Goal: Find specific page/section: Find specific page/section

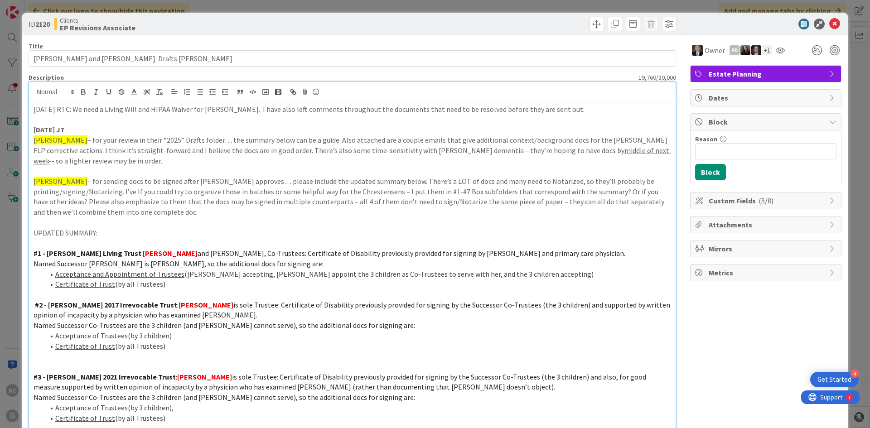
scroll to position [512, 0]
click at [833, 24] on icon at bounding box center [834, 24] width 11 height 11
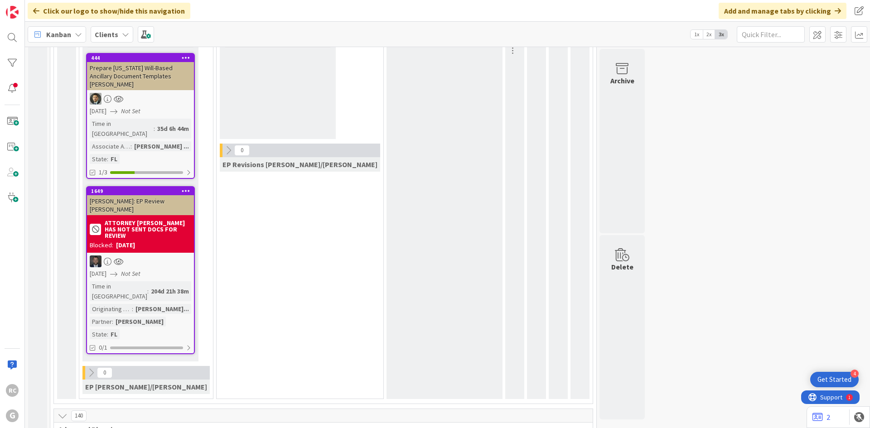
click at [110, 37] on b "Clients" at bounding box center [107, 34] width 24 height 9
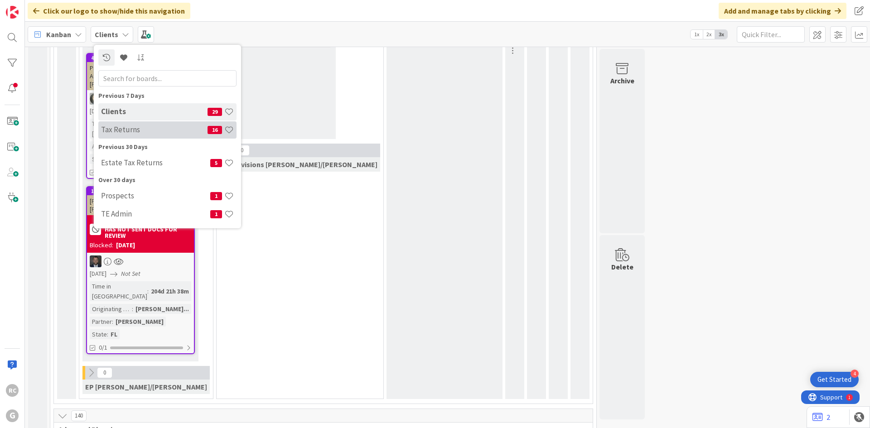
click at [135, 127] on h4 "Tax Returns" at bounding box center [154, 129] width 106 height 9
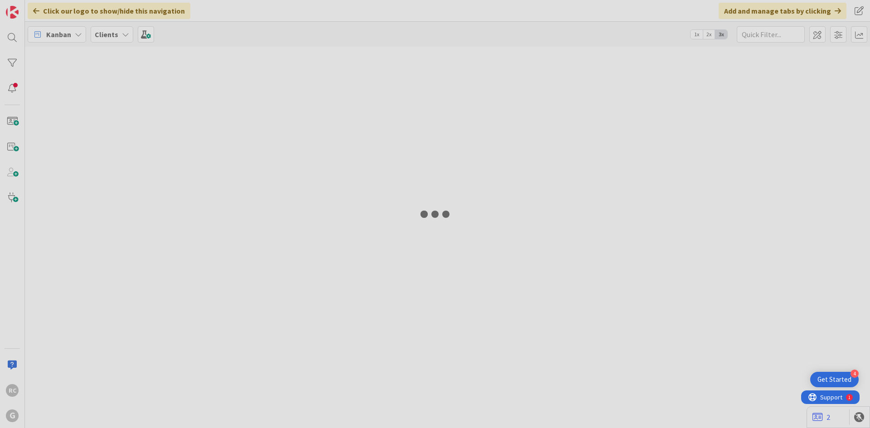
type input "1041"
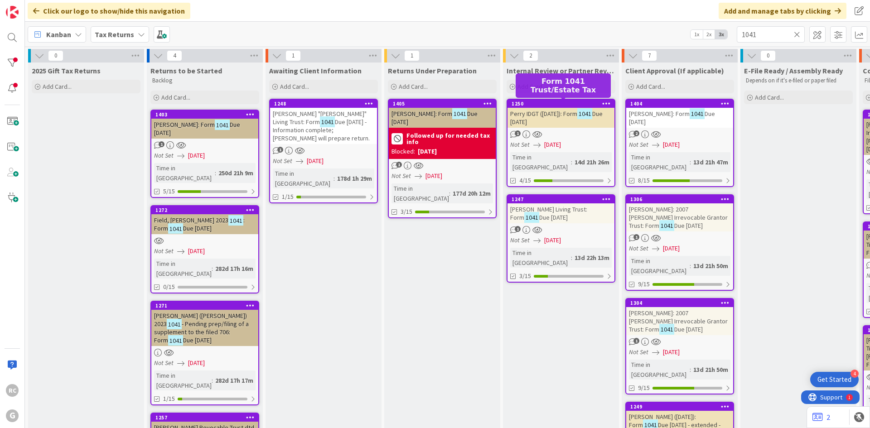
click at [556, 104] on div "1250" at bounding box center [562, 104] width 103 height 6
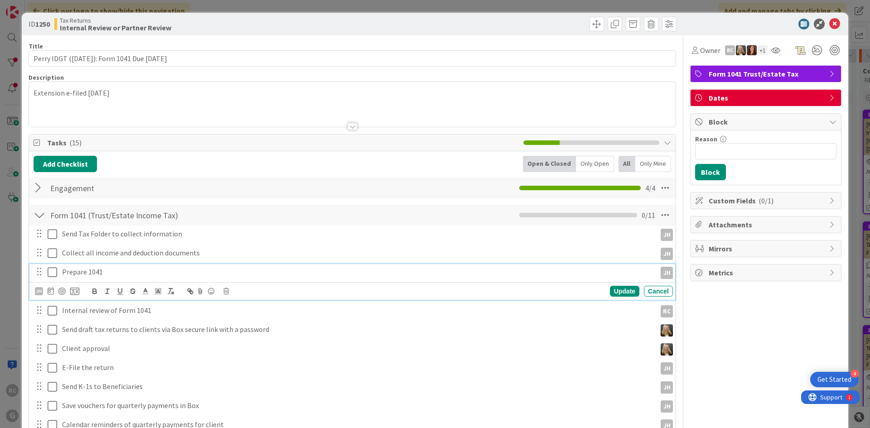
click at [56, 270] on icon at bounding box center [53, 272] width 10 height 11
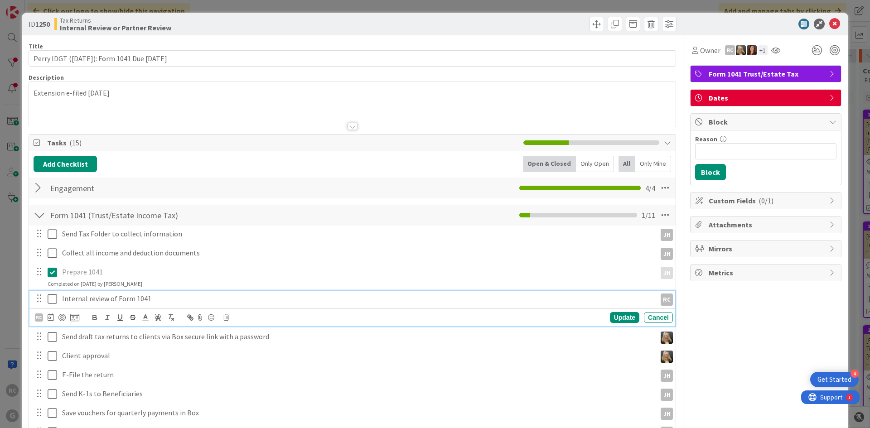
click at [52, 297] on icon at bounding box center [53, 299] width 10 height 11
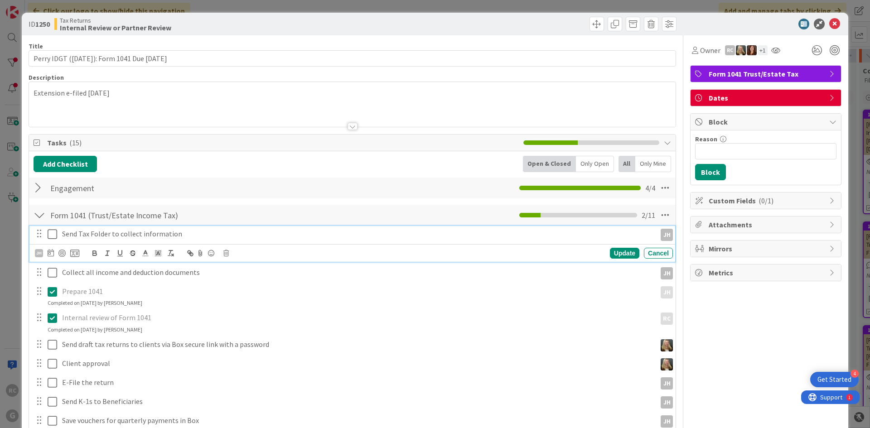
click at [54, 237] on icon at bounding box center [53, 234] width 10 height 11
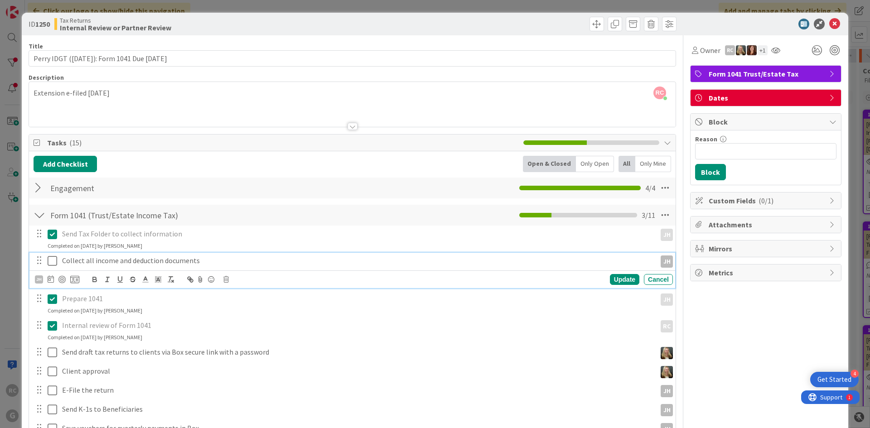
click at [55, 259] on icon at bounding box center [53, 261] width 10 height 11
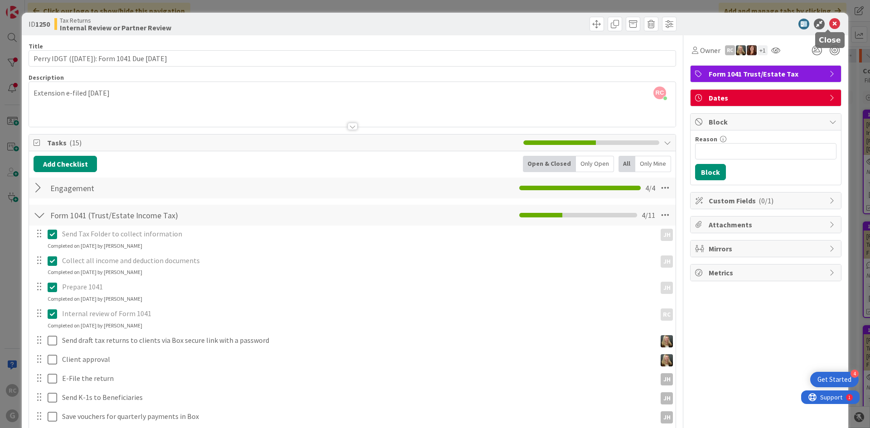
click at [829, 25] on icon at bounding box center [834, 24] width 11 height 11
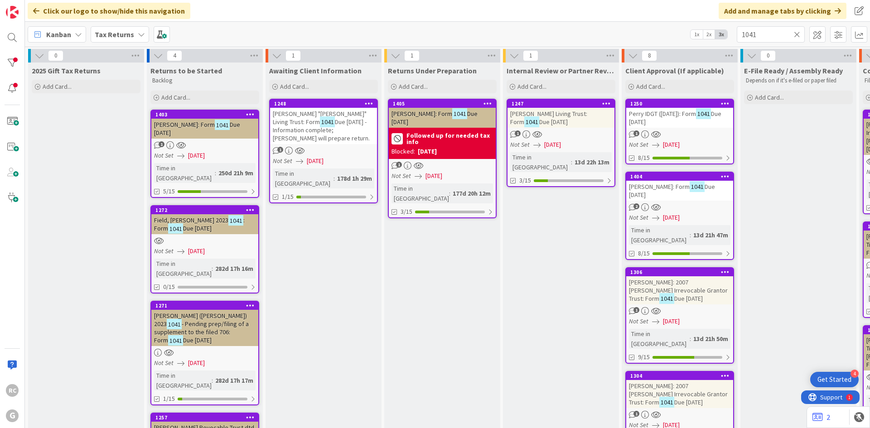
scroll to position [45, 0]
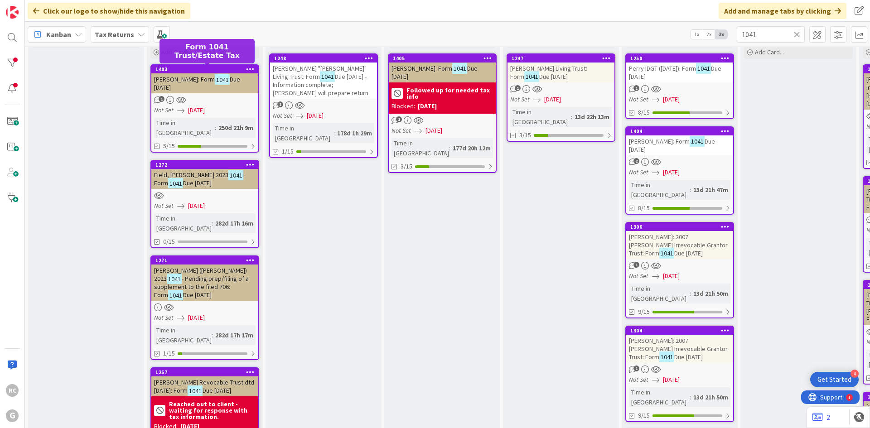
click at [191, 70] on div "1403" at bounding box center [206, 69] width 103 height 6
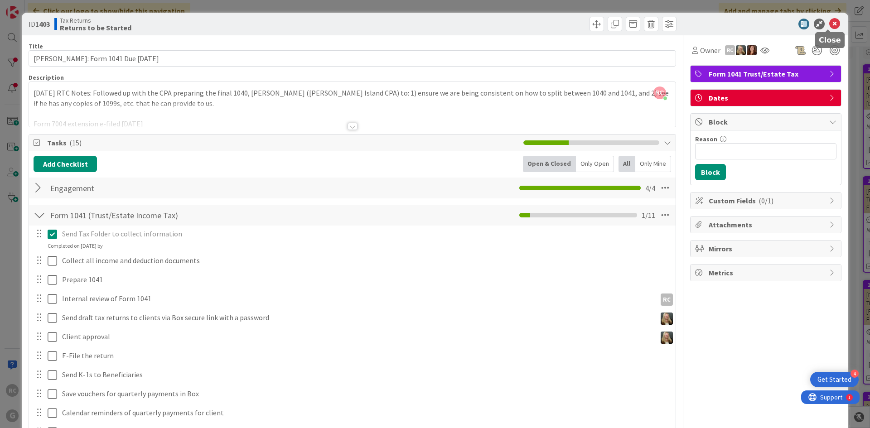
click at [829, 21] on icon at bounding box center [834, 24] width 11 height 11
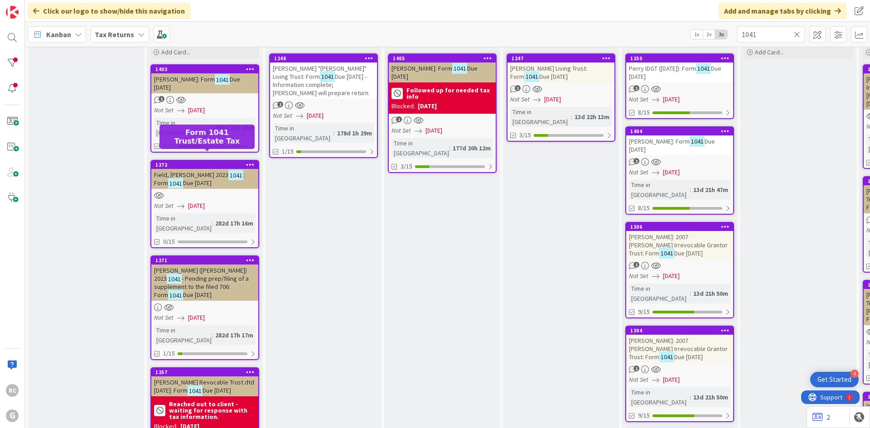
click at [194, 162] on div "1272" at bounding box center [206, 165] width 103 height 6
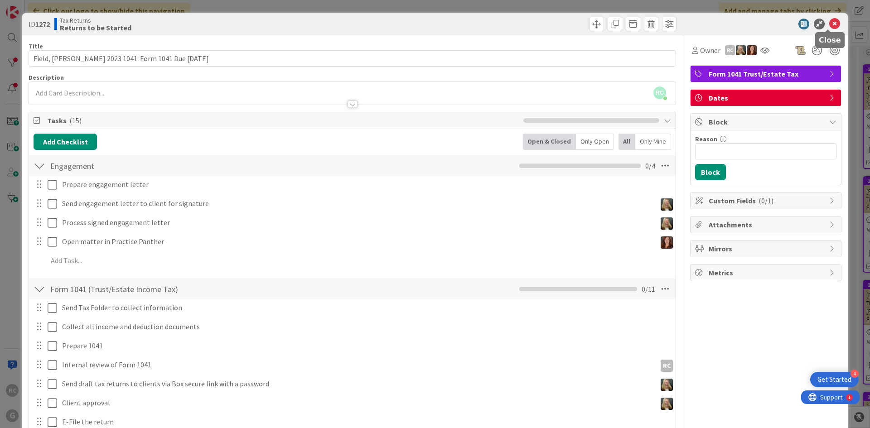
click at [829, 21] on icon at bounding box center [834, 24] width 11 height 11
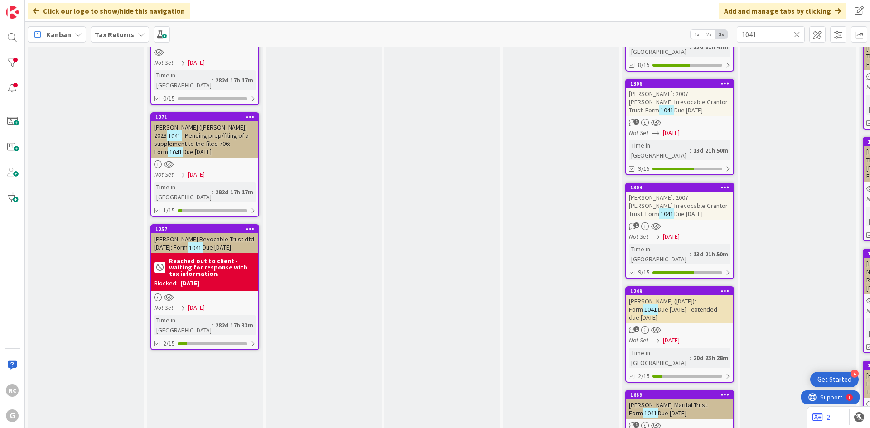
scroll to position [136, 0]
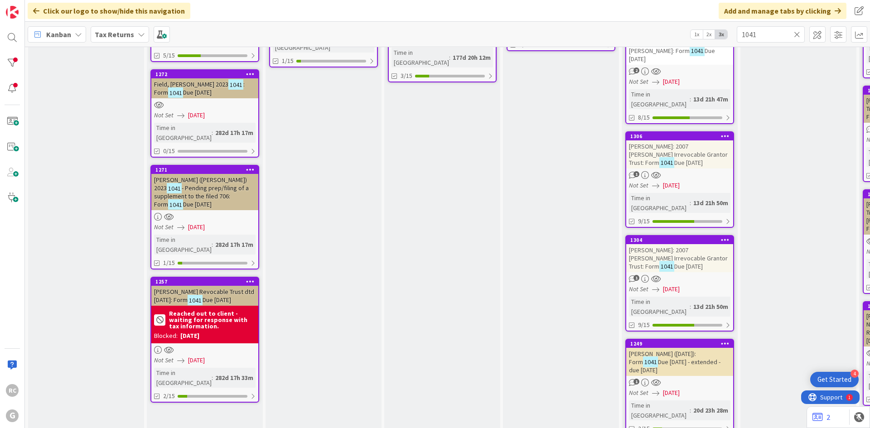
click at [186, 288] on span "[PERSON_NAME] Revocable Trust dtd [DATE]: Form" at bounding box center [204, 296] width 100 height 16
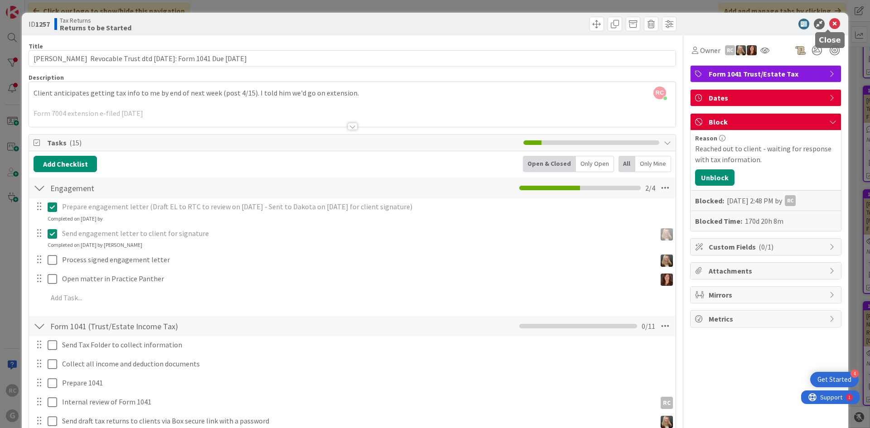
click at [829, 23] on icon at bounding box center [834, 24] width 11 height 11
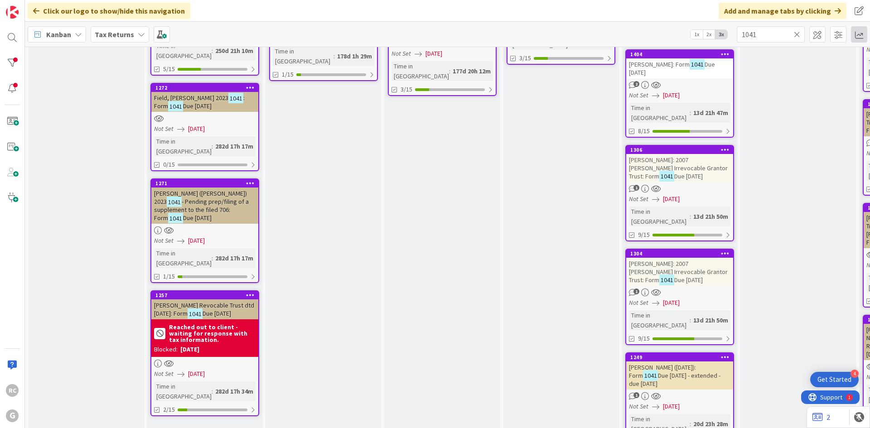
scroll to position [136, 0]
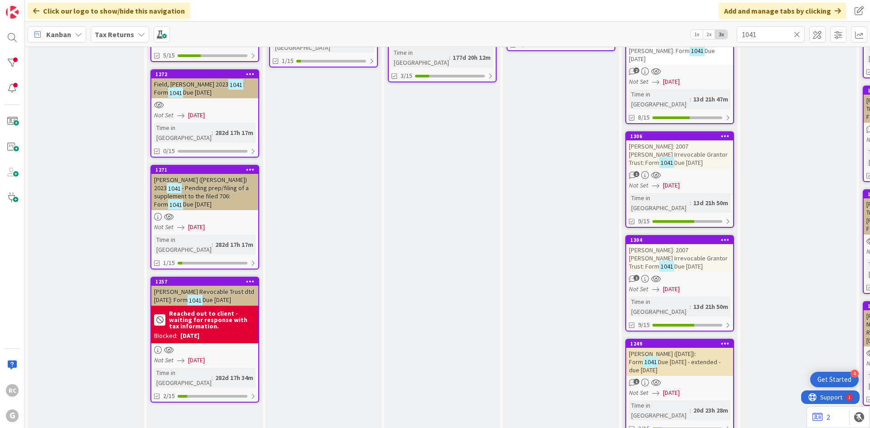
click at [183, 288] on span "[PERSON_NAME] Revocable Trust dtd [DATE]: Form" at bounding box center [204, 296] width 100 height 16
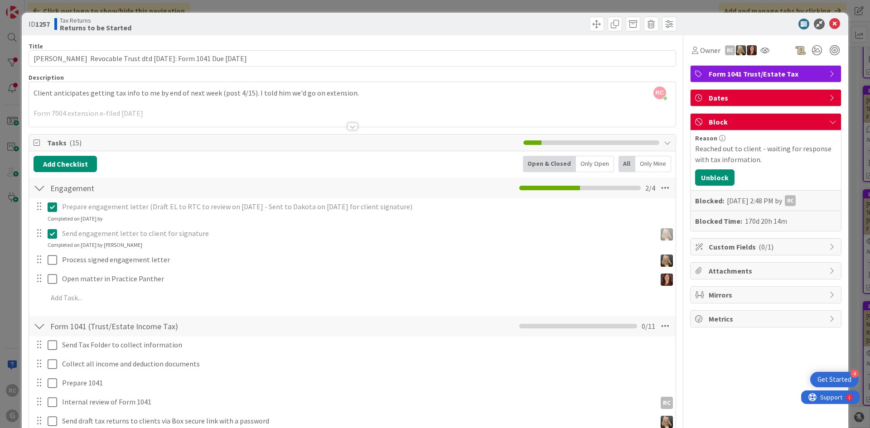
click at [34, 93] on div "RC [PERSON_NAME] just joined Client anticipates getting tax info to me by end o…" at bounding box center [352, 104] width 646 height 45
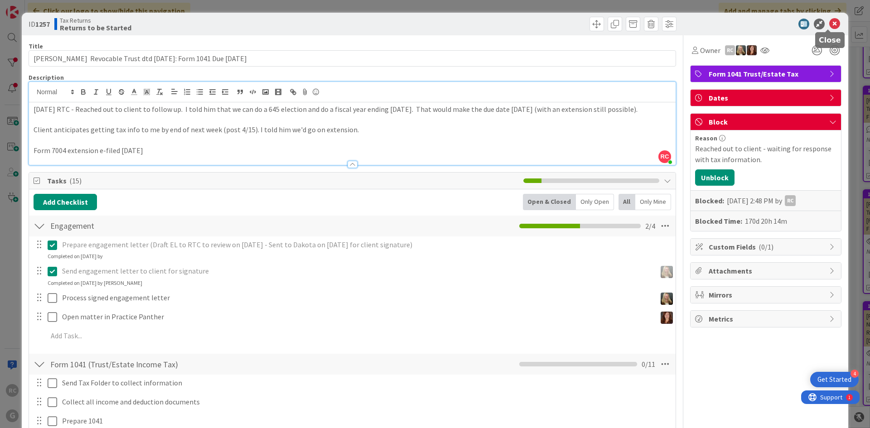
click at [829, 22] on icon at bounding box center [834, 24] width 11 height 11
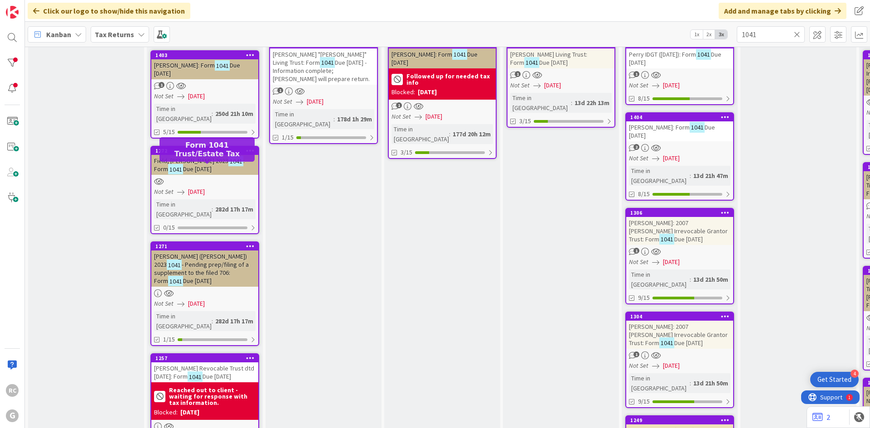
scroll to position [45, 0]
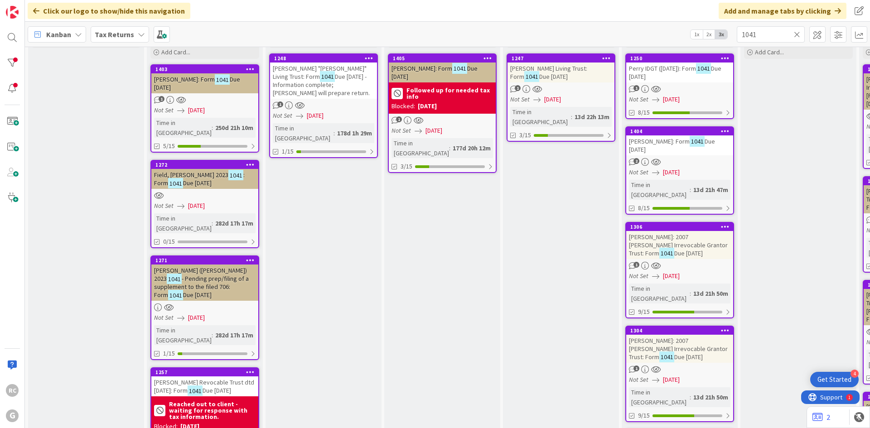
click at [189, 78] on span "[PERSON_NAME]: Form" at bounding box center [184, 79] width 61 height 8
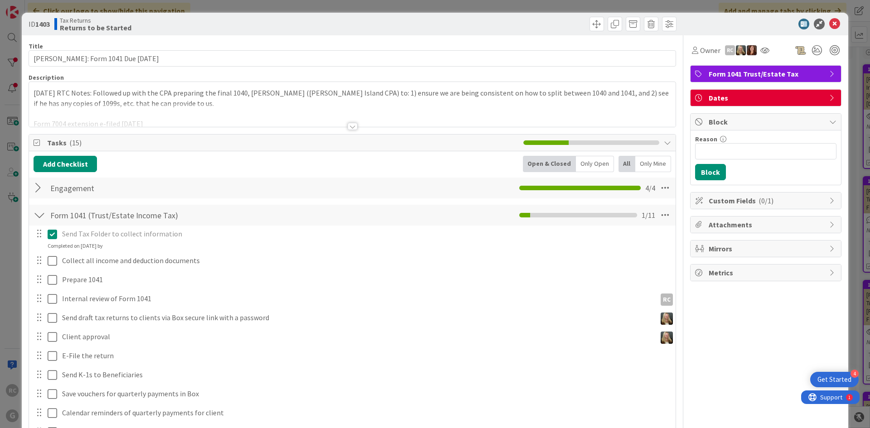
drag, startPoint x: 33, startPoint y: 90, endPoint x: 44, endPoint y: 92, distance: 11.6
click at [34, 90] on div "[DATE] RTC Notes: Followed up with the CPA preparing the final 1040, [PERSON_NA…" at bounding box center [352, 104] width 646 height 45
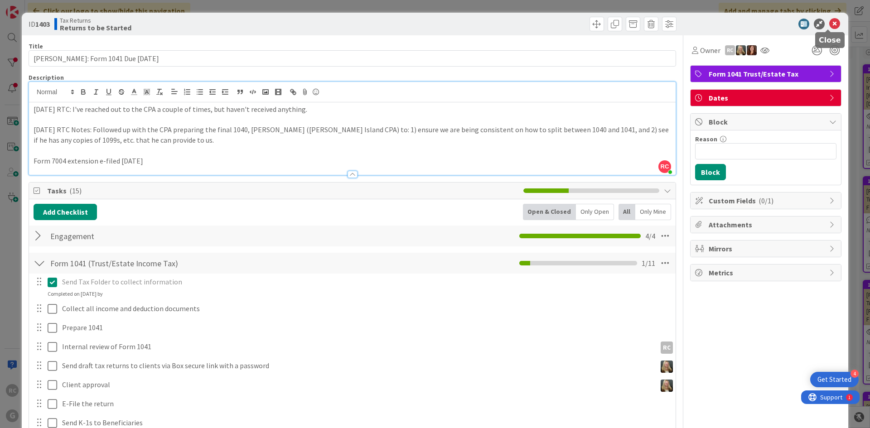
click at [829, 21] on icon at bounding box center [834, 24] width 11 height 11
